Goal: Task Accomplishment & Management: Manage account settings

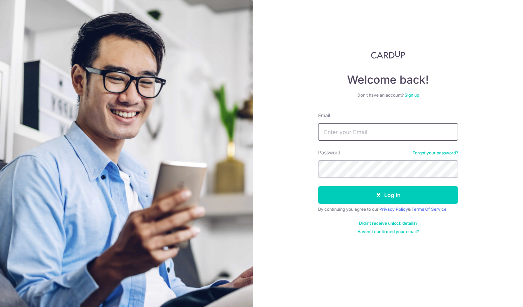
click at [330, 127] on input "Email" at bounding box center [388, 131] width 140 height 17
type input "E"
type input "[EMAIL_ADDRESS][DOMAIN_NAME]"
click at [318, 186] on button "Log in" at bounding box center [388, 194] width 140 height 17
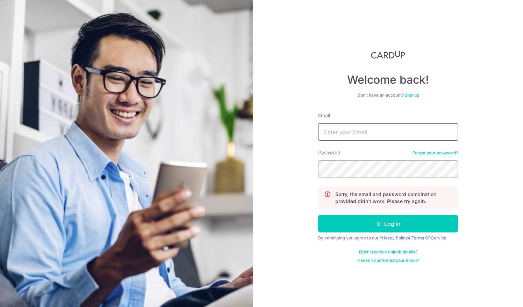
click at [336, 132] on input "Email" at bounding box center [388, 131] width 140 height 17
type input "[EMAIL_ADDRESS][DOMAIN_NAME]"
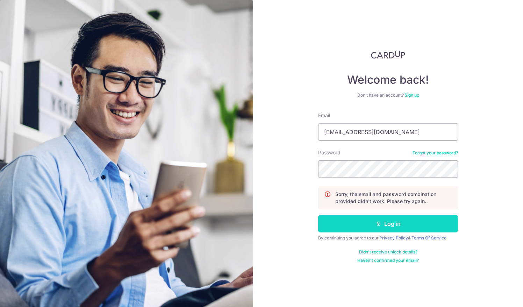
click at [337, 218] on button "Log in" at bounding box center [388, 223] width 140 height 17
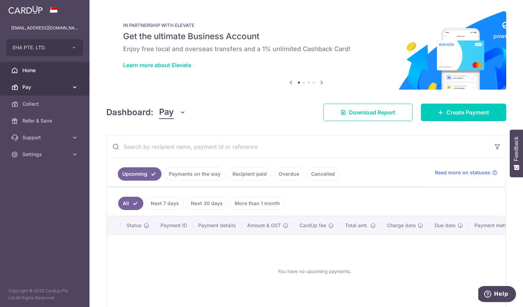
drag, startPoint x: 342, startPoint y: 45, endPoint x: 27, endPoint y: 87, distance: 317.6
click at [27, 87] on span "Pay" at bounding box center [45, 87] width 46 height 7
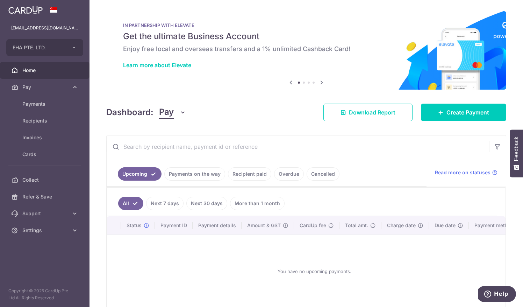
click at [194, 171] on link "Payments on the way" at bounding box center [194, 173] width 61 height 13
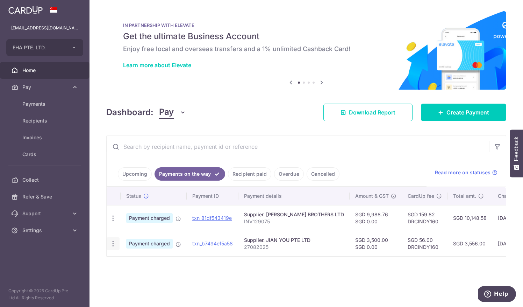
click at [115, 241] on icon "button" at bounding box center [112, 243] width 7 height 7
click at [241, 264] on div "Status Payment ID Payment details Amount & GST CardUp fee Total amt. Charge dat…" at bounding box center [306, 233] width 399 height 92
